Goal: Task Accomplishment & Management: Use online tool/utility

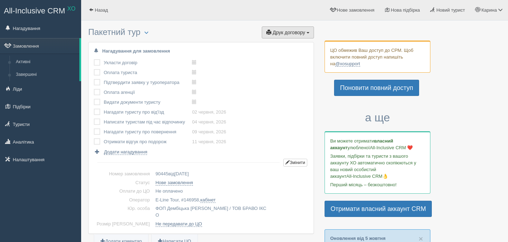
click at [279, 37] on button "Друк договору Друк" at bounding box center [288, 32] width 52 height 12
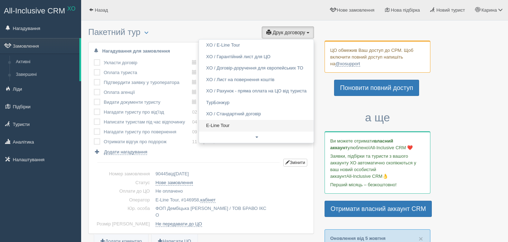
click at [236, 126] on link "E-Line Tour" at bounding box center [256, 126] width 115 height 12
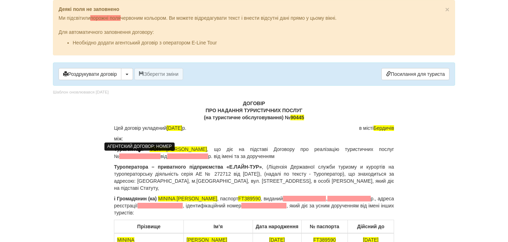
click at [154, 157] on span at bounding box center [139, 157] width 41 height 6
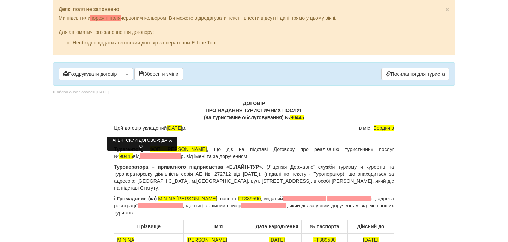
click at [164, 156] on span at bounding box center [160, 157] width 41 height 6
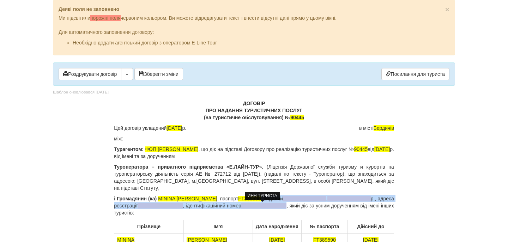
drag, startPoint x: 241, startPoint y: 199, endPoint x: 282, endPoint y: 206, distance: 41.7
click at [282, 206] on p "і Громадянин (ка) MININA OLHA , паспорт FT389590 , виданий , р., адреса реєстра…" at bounding box center [254, 205] width 280 height 21
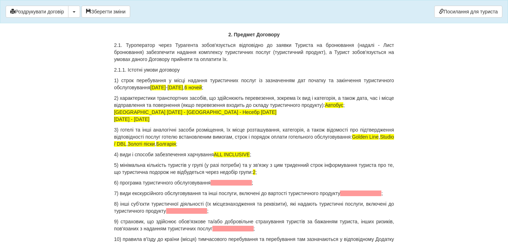
scroll to position [749, 0]
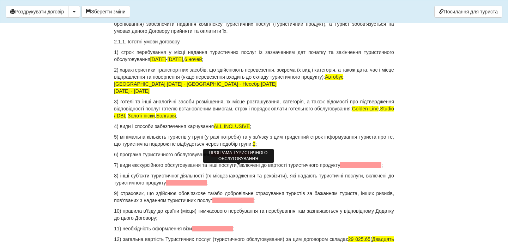
click at [245, 157] on span at bounding box center [231, 155] width 41 height 6
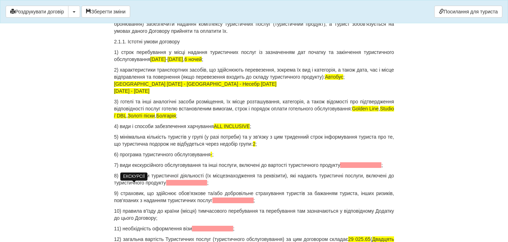
click at [340, 168] on span at bounding box center [360, 165] width 41 height 6
click at [208, 186] on span at bounding box center [186, 183] width 41 height 6
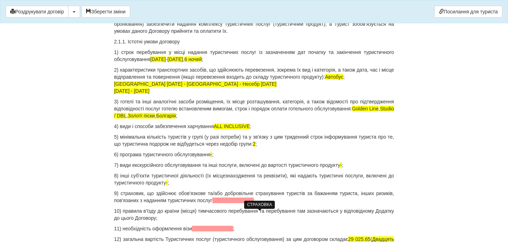
click at [251, 203] on span at bounding box center [232, 201] width 41 height 6
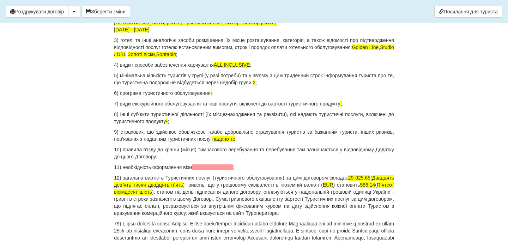
scroll to position [816, 0]
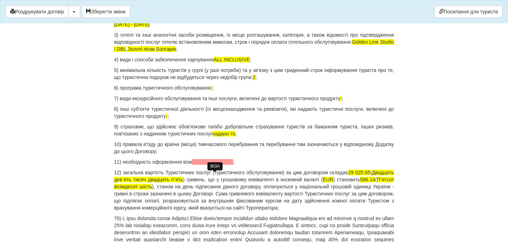
click at [204, 165] on span at bounding box center [212, 162] width 41 height 6
drag, startPoint x: 372, startPoint y: 187, endPoint x: 397, endPoint y: 187, distance: 24.7
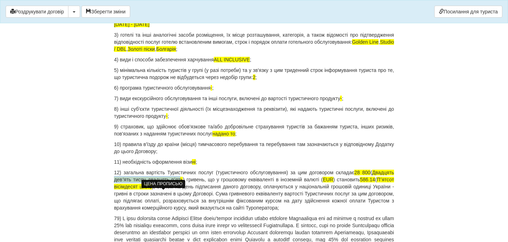
drag, startPoint x: 141, startPoint y: 194, endPoint x: 208, endPoint y: 194, distance: 67.1
click at [208, 182] on span "Двадцять девʼять тисяч двадцять пʼять" at bounding box center [254, 176] width 280 height 13
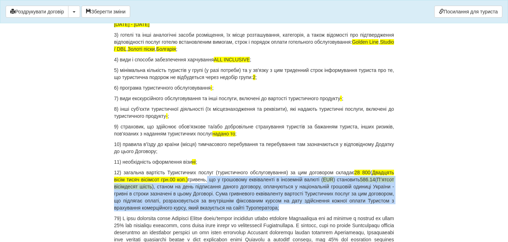
drag, startPoint x: 237, startPoint y: 193, endPoint x: 392, endPoint y: 223, distance: 157.8
click at [392, 211] on p "12) загальна вартість Туристичних послуг (туристичного обслуговування) за цим д…" at bounding box center [254, 190] width 280 height 42
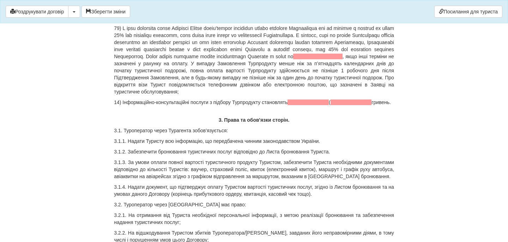
scroll to position [989, 0]
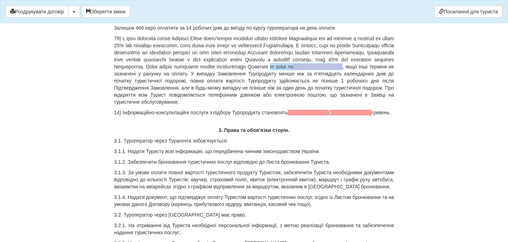
drag, startPoint x: 172, startPoint y: 88, endPoint x: 240, endPoint y: 87, distance: 67.8
click at [240, 87] on p ", якщо інші терміни не зазначені у рахунку на оплату. У випадку Замовлення Турп…" at bounding box center [254, 70] width 280 height 71
drag, startPoint x: 134, startPoint y: 143, endPoint x: 112, endPoint y: 136, distance: 23.2
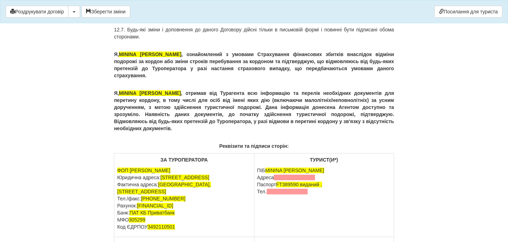
scroll to position [4598, 0]
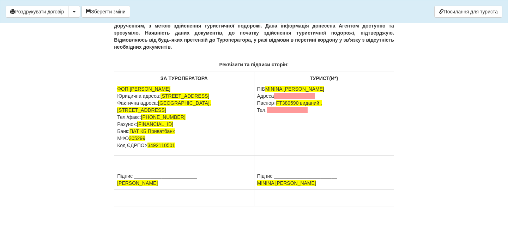
drag, startPoint x: 320, startPoint y: 96, endPoint x: 255, endPoint y: 98, distance: 65.7
click at [256, 98] on td "ТУРИСТ(И*) ПІБ MININA OLHA Адреса Паспорт FT389590 виданий , Тел." at bounding box center [324, 114] width 140 height 84
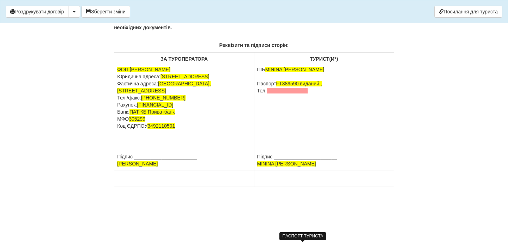
click at [306, 86] on span "FT389590 виданий ," at bounding box center [299, 84] width 46 height 6
drag, startPoint x: 304, startPoint y: 103, endPoint x: 330, endPoint y: 124, distance: 33.4
click at [330, 124] on td "ТУРИСТ(И*) ПІБ MININA OLHA Паспорт FT389590 виданий , Тел." at bounding box center [324, 95] width 140 height 84
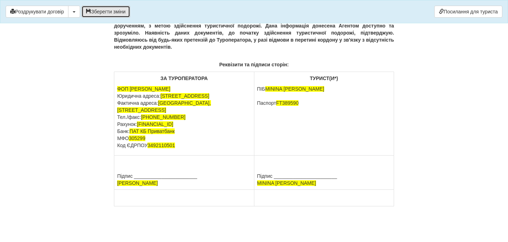
click at [119, 14] on button "Зберегти зміни" at bounding box center [106, 12] width 49 height 12
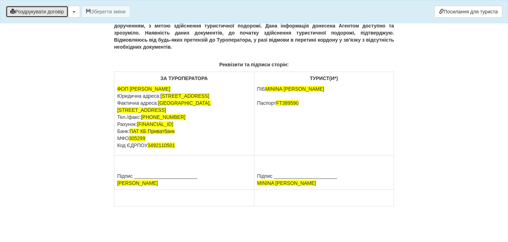
click at [37, 13] on button "Роздрукувати договір" at bounding box center [37, 12] width 63 height 12
